Goal: Task Accomplishment & Management: Manage account settings

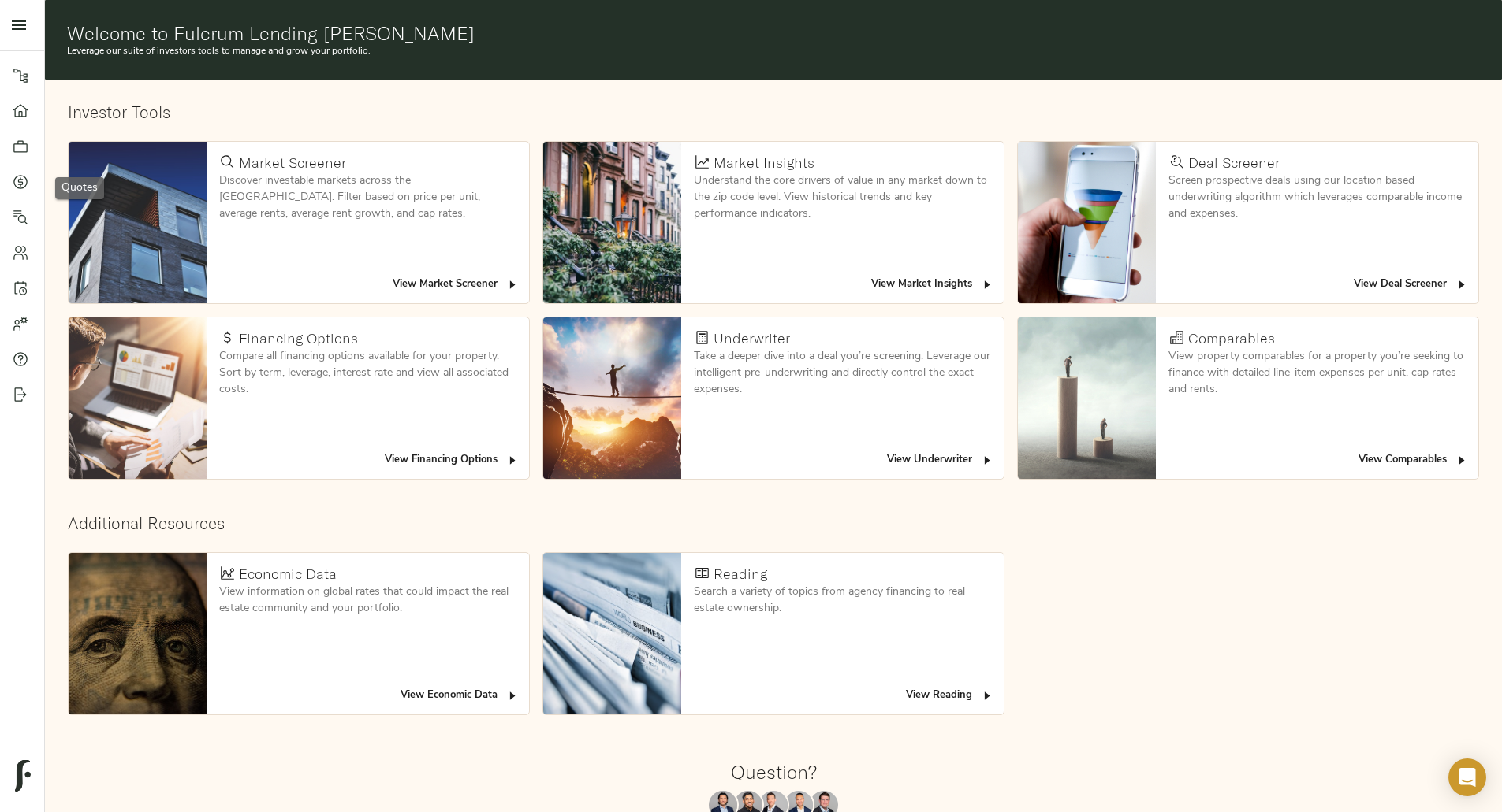
click at [11, 185] on link "Quotes" at bounding box center [22, 181] width 44 height 36
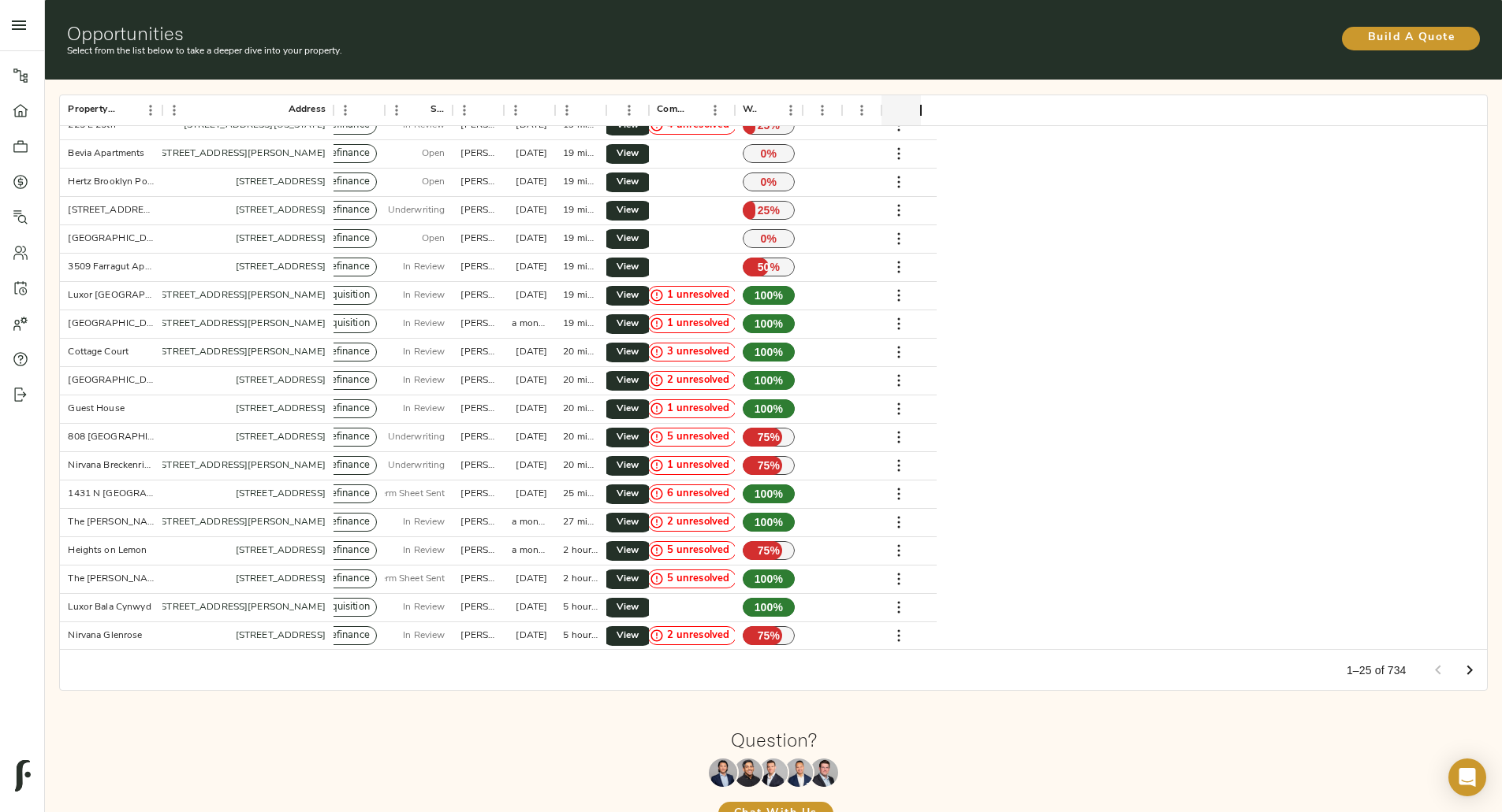
scroll to position [157, 0]
click at [637, 570] on span "View" at bounding box center [628, 578] width 19 height 17
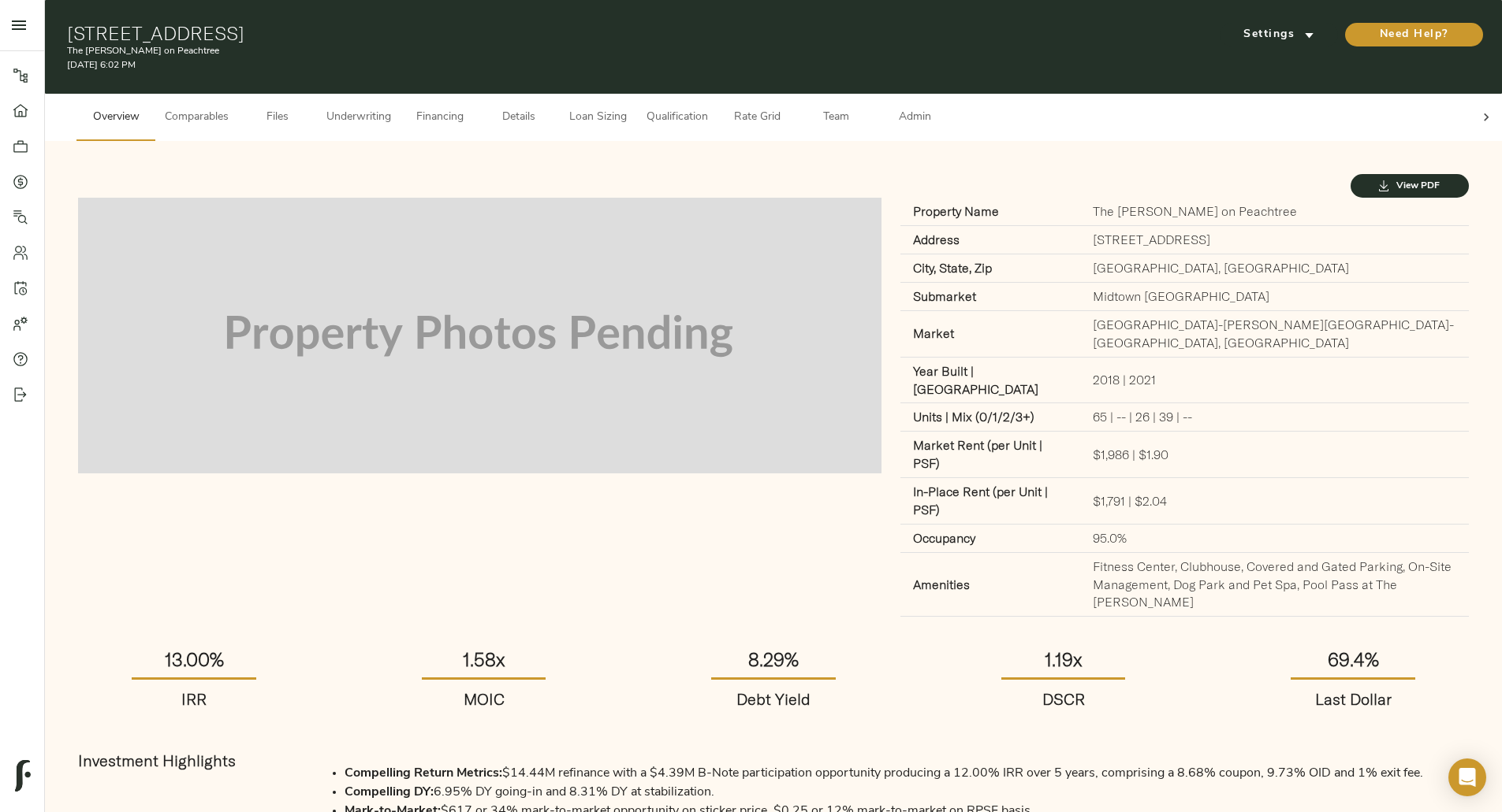
click at [308, 108] on span "Files" at bounding box center [277, 117] width 60 height 20
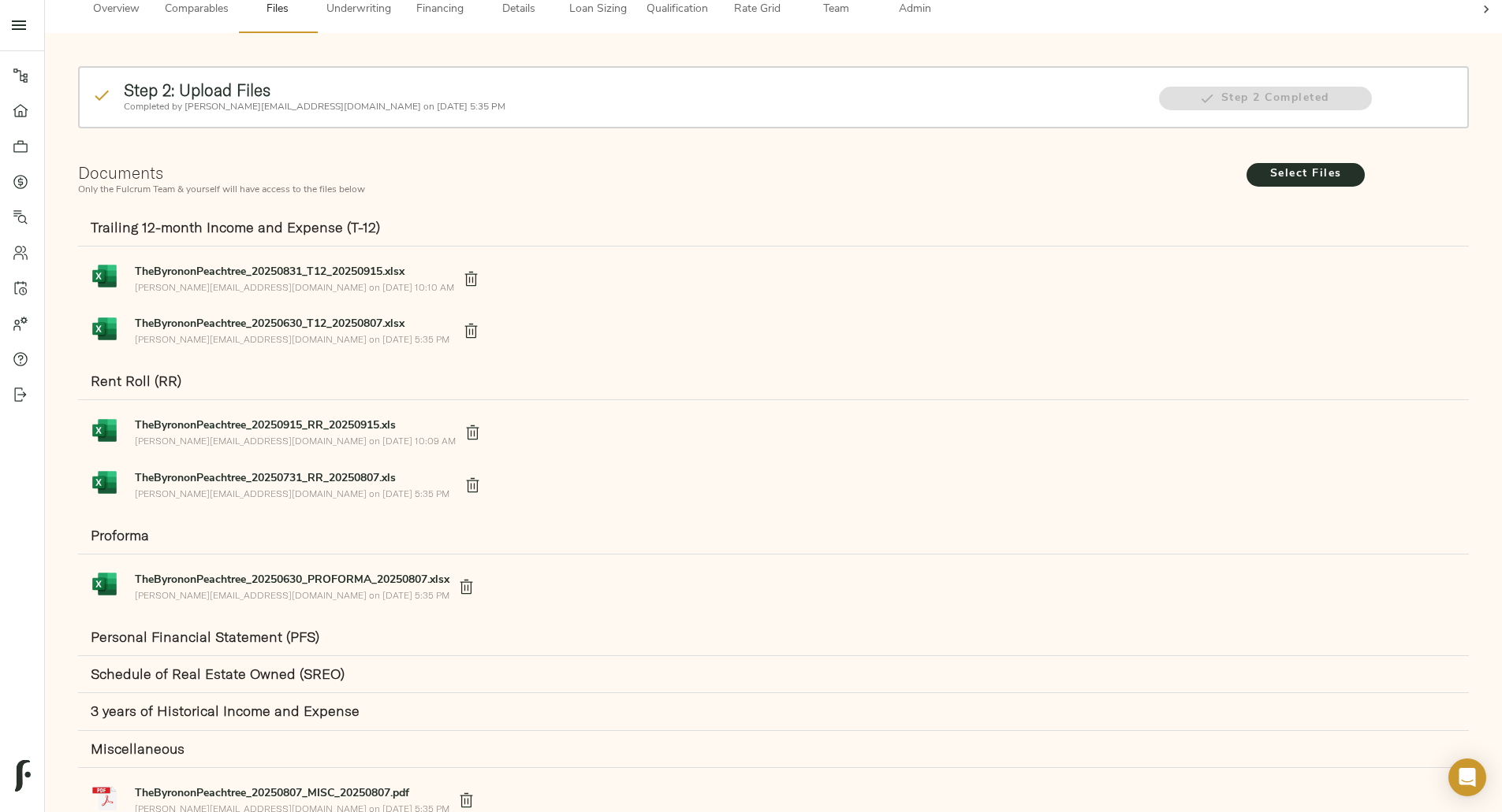
scroll to position [109, 0]
click at [1262, 164] on span "Select Files" at bounding box center [1305, 173] width 86 height 20
click at [0, 0] on input "Select Files" at bounding box center [0, 0] width 0 height 0
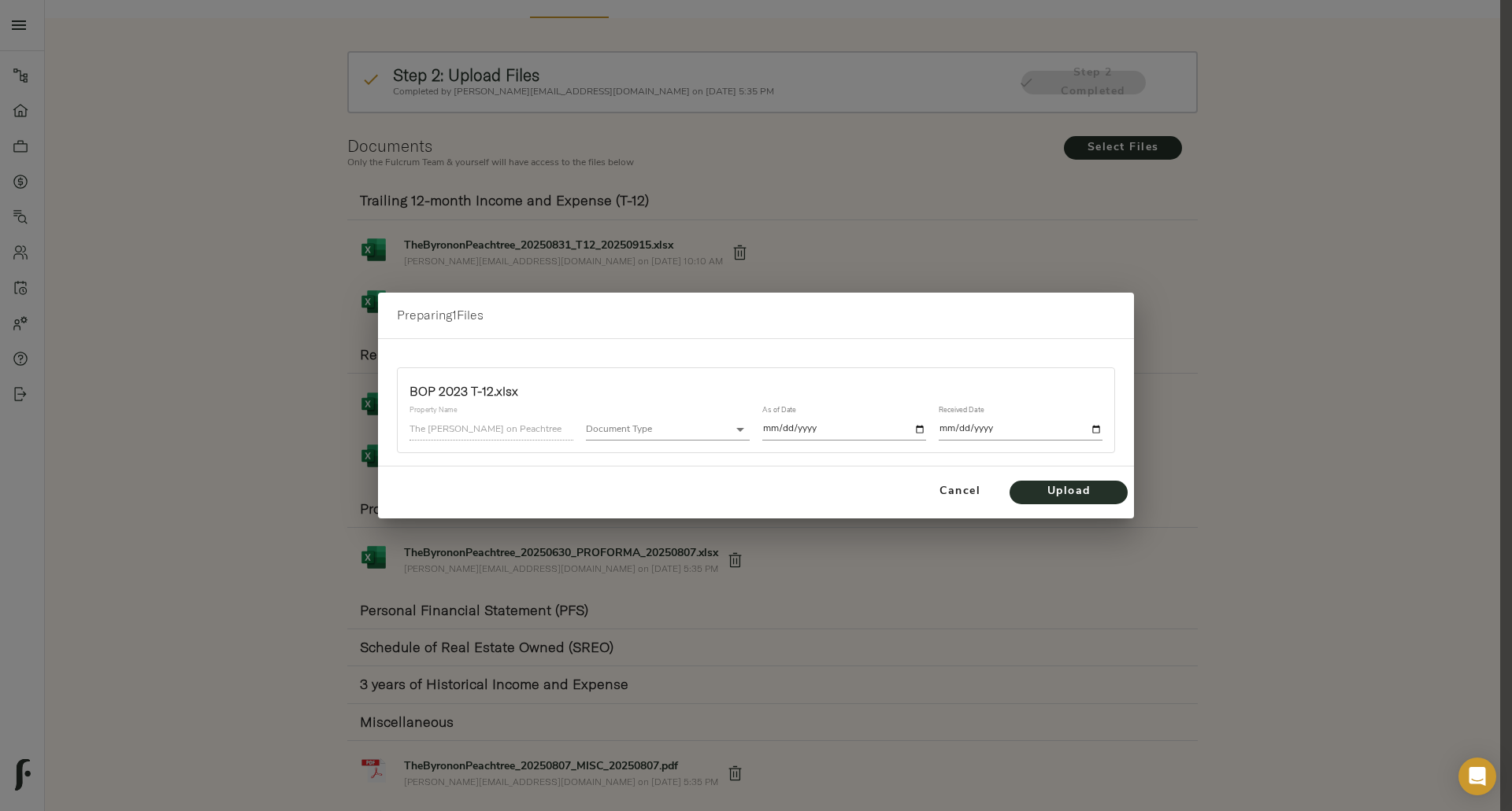
click at [696, 425] on body "The Byron on Peachtree - 549 Peachtree St NE, Atlanta, GA 30308 Pipeline Dashbo…" at bounding box center [756, 446] width 1512 height 1109
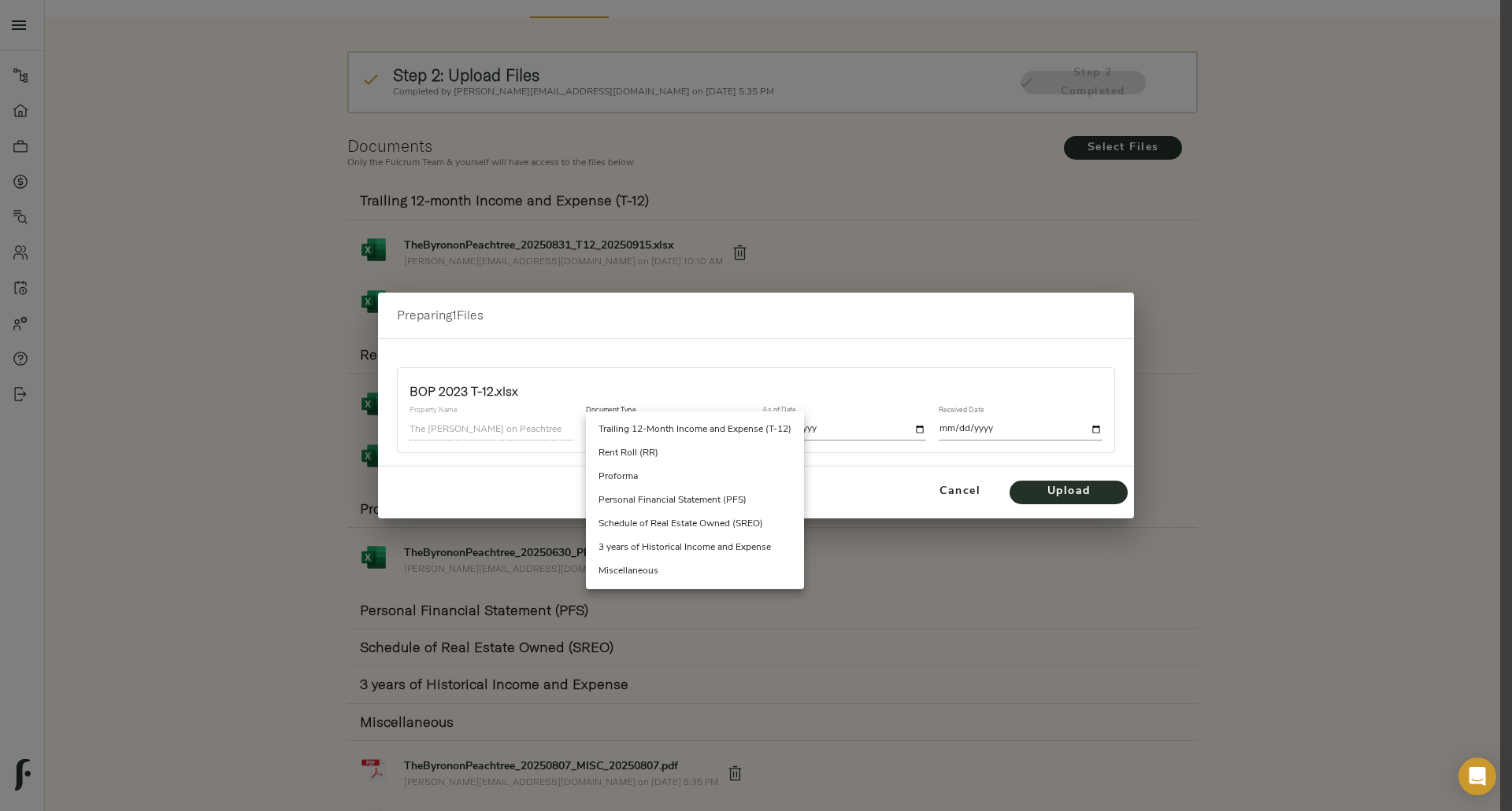
click at [693, 545] on li "3 years of Historical Income and Expense" at bounding box center [695, 548] width 218 height 24
type input "historical_income_and_expense"
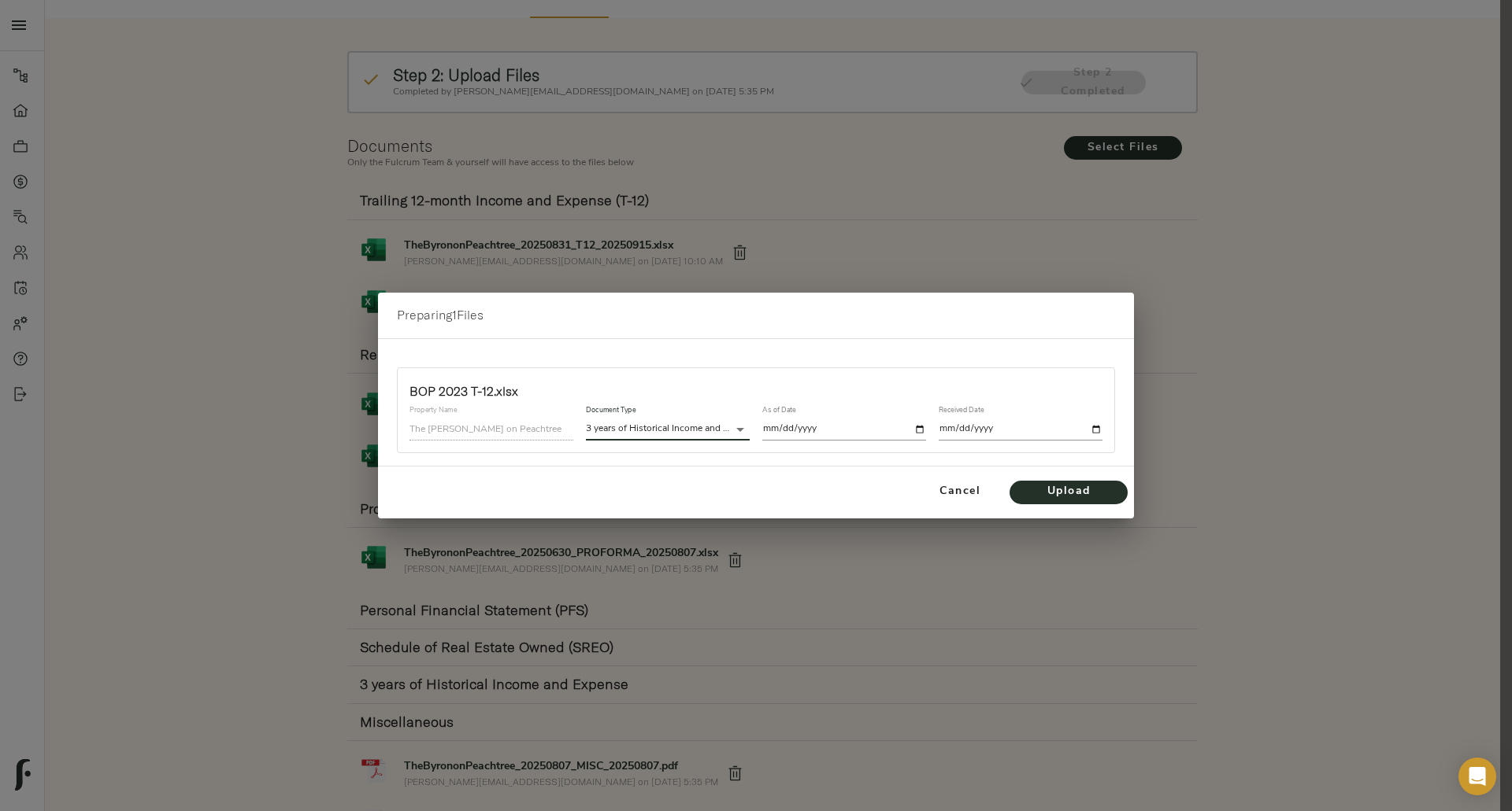
click at [914, 430] on input "date" at bounding box center [844, 429] width 164 height 21
type input "2023-12-31"
click at [1099, 426] on input "date" at bounding box center [1020, 429] width 164 height 21
type input "2025-09-30"
click at [1090, 487] on span "Upload" at bounding box center [1068, 492] width 86 height 20
